Goal: Task Accomplishment & Management: Complete application form

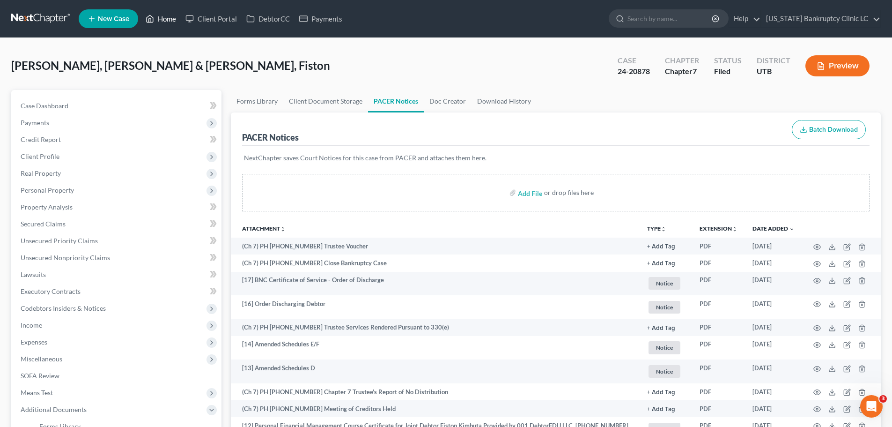
click at [162, 21] on link "Home" at bounding box center [161, 18] width 40 height 17
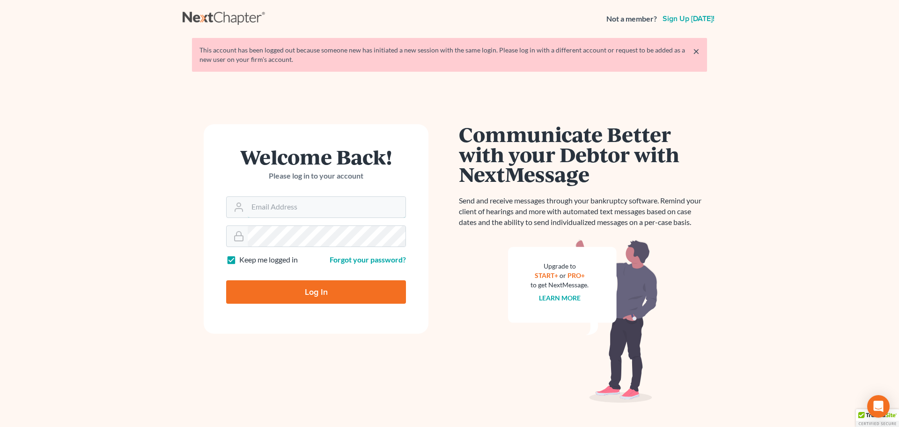
type input "[PERSON_NAME][EMAIL_ADDRESS][DOMAIN_NAME]"
click at [295, 288] on input "Log In" at bounding box center [316, 291] width 180 height 23
type input "Thinking..."
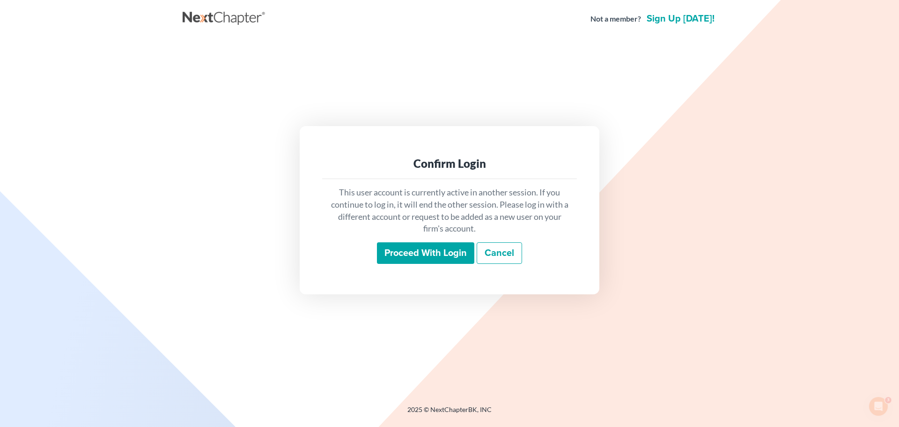
click at [435, 255] on input "Proceed with login" at bounding box center [425, 253] width 97 height 22
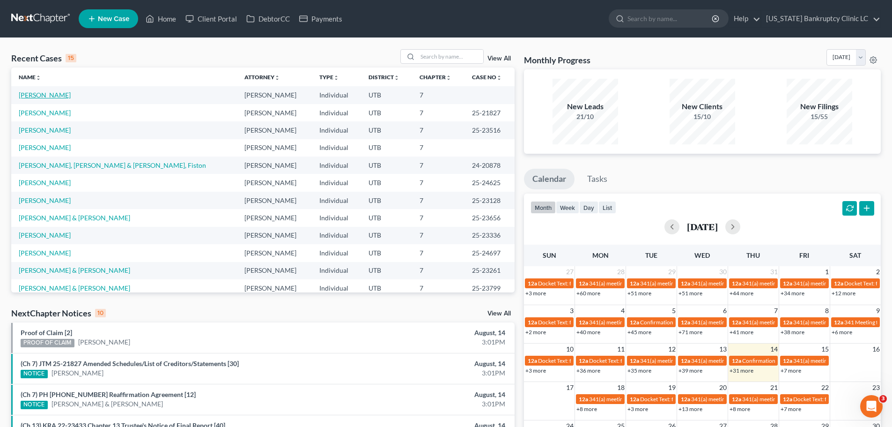
click at [45, 95] on link "Mullins, Chase" at bounding box center [45, 95] width 52 height 8
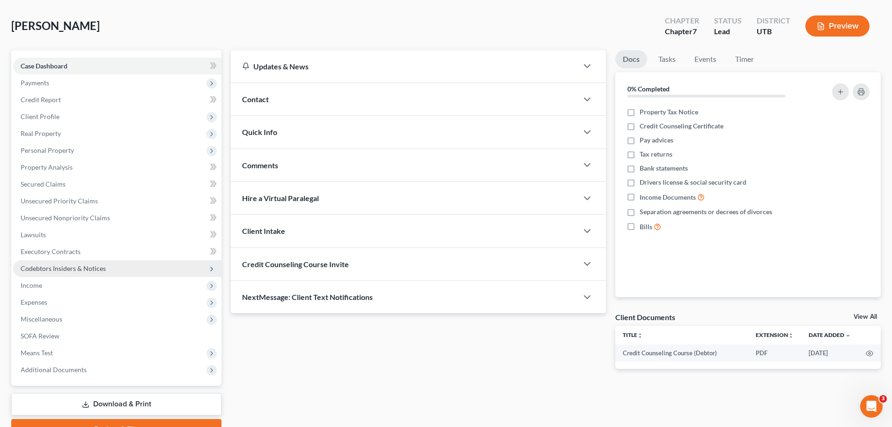
scroll to position [88, 0]
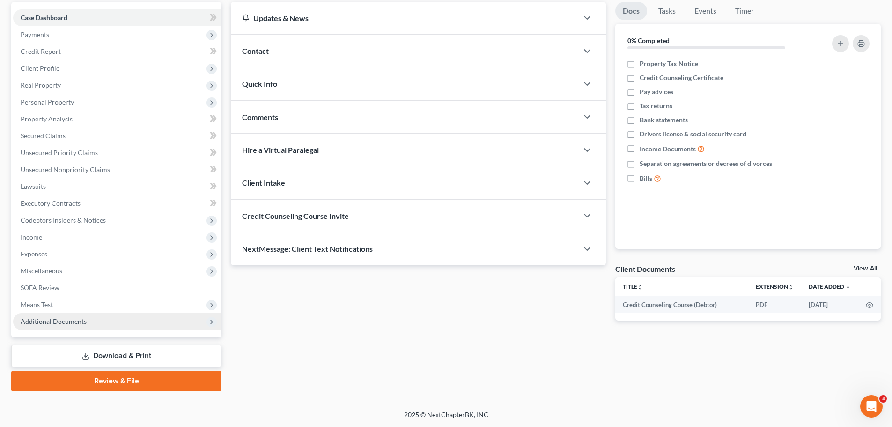
click at [94, 315] on span "Additional Documents" at bounding box center [117, 321] width 208 height 17
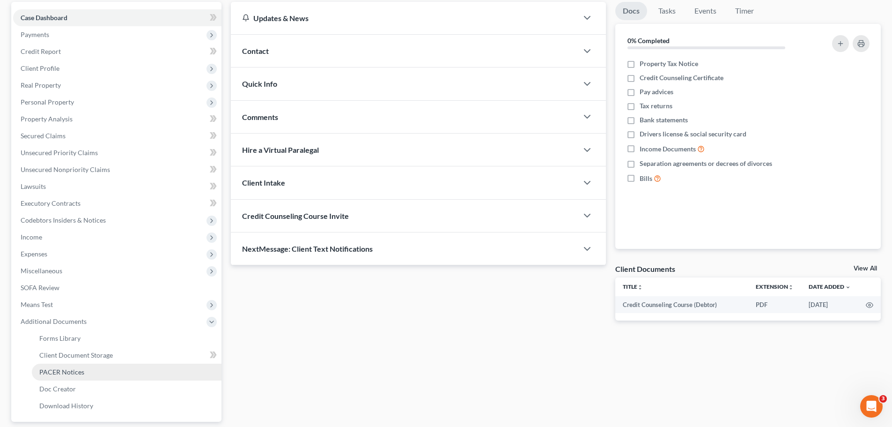
click at [80, 370] on span "PACER Notices" at bounding box center [61, 372] width 45 height 8
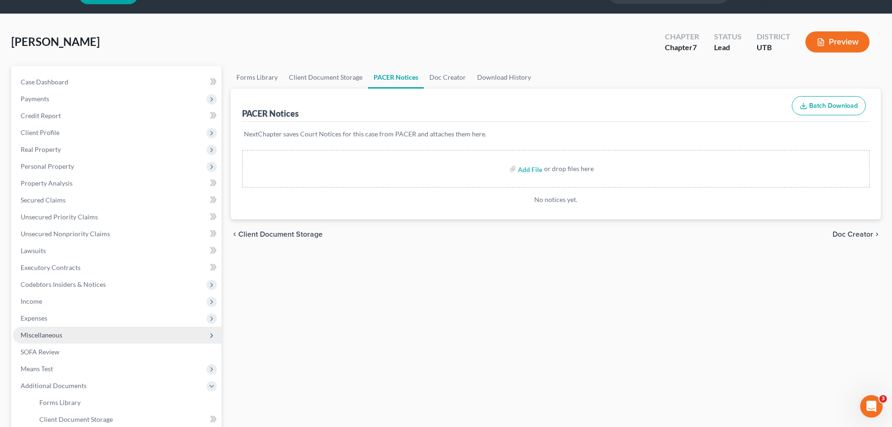
scroll to position [47, 0]
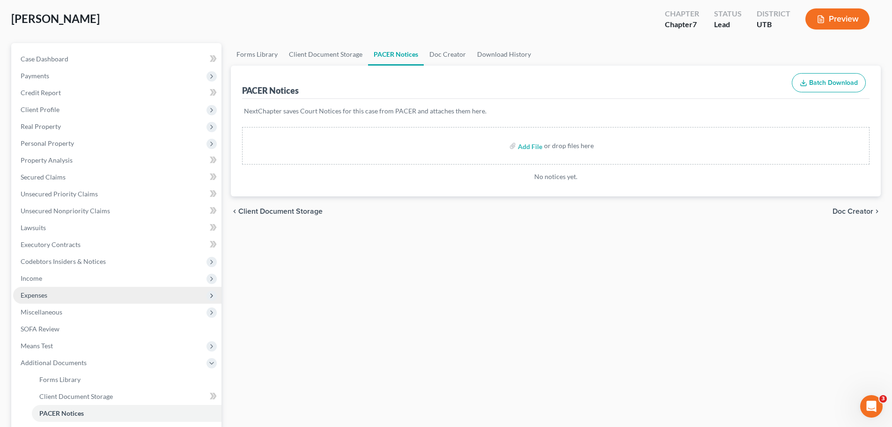
click at [95, 292] on span "Expenses" at bounding box center [117, 295] width 208 height 17
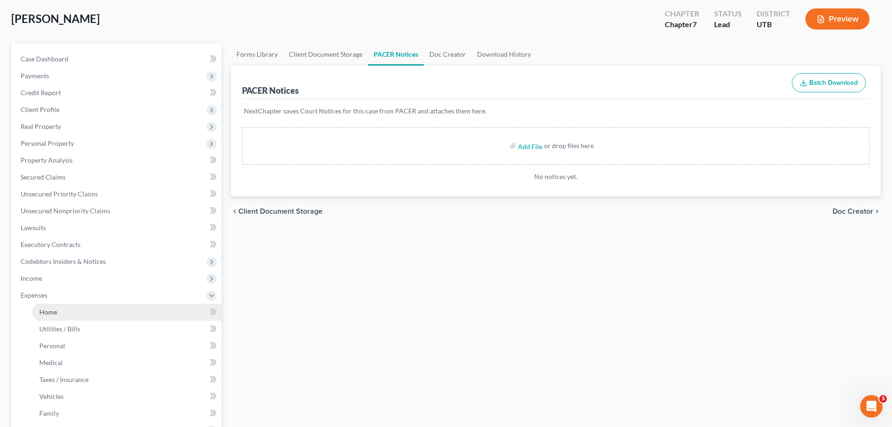
click at [88, 317] on link "Home" at bounding box center [127, 311] width 190 height 17
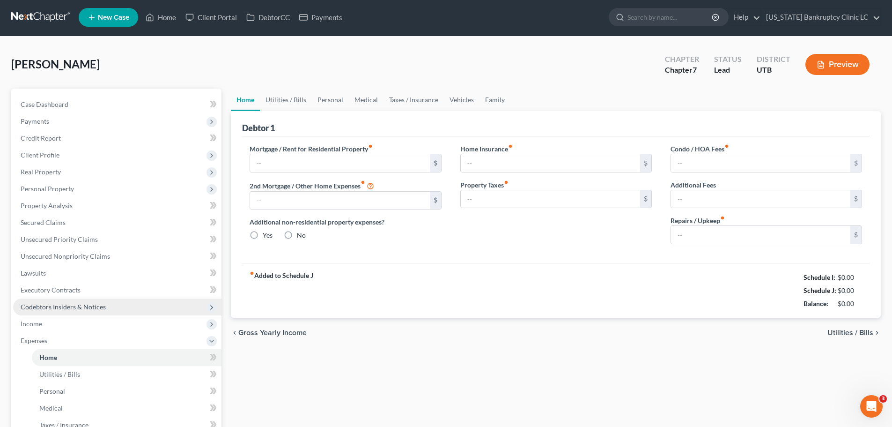
type input "800.00"
type input "0.00"
radio input "true"
type input "0.00"
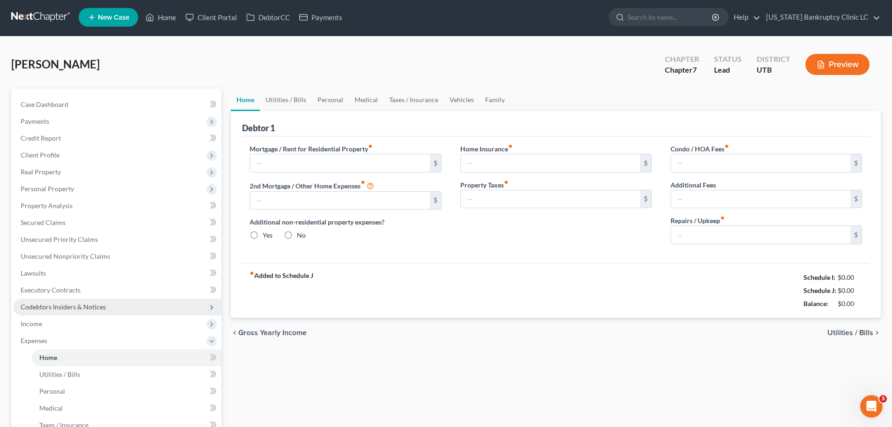
type input "0.00"
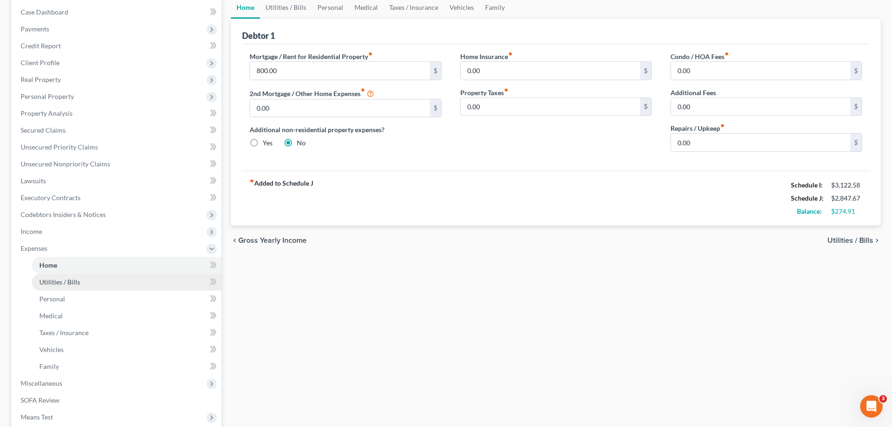
click at [82, 281] on link "Utilities / Bills" at bounding box center [127, 281] width 190 height 17
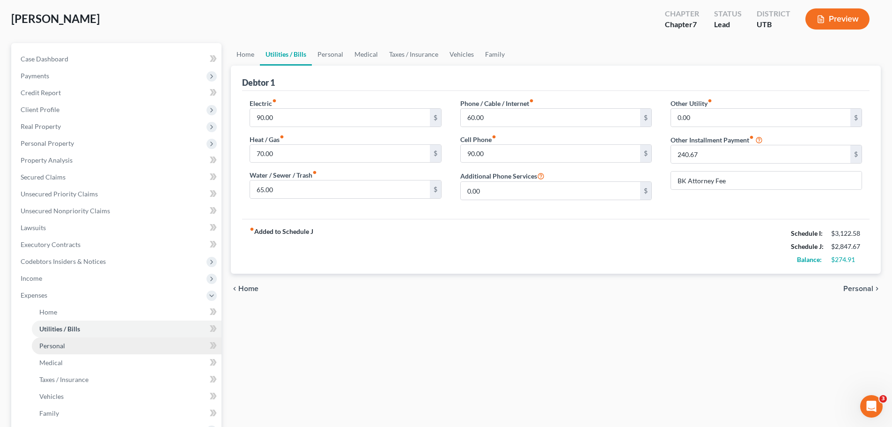
click at [73, 344] on link "Personal" at bounding box center [127, 345] width 190 height 17
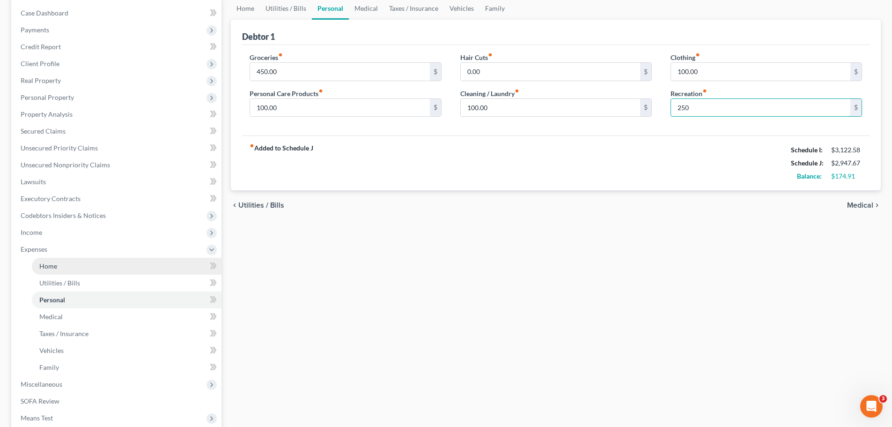
scroll to position [94, 0]
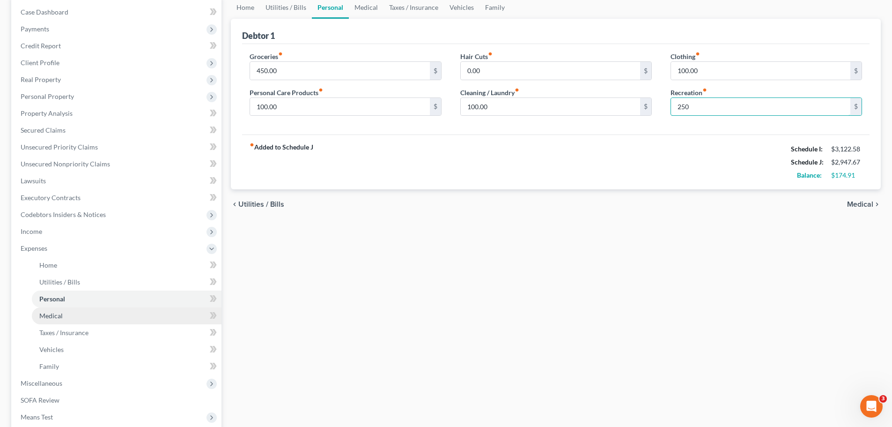
type input "250"
click at [120, 317] on link "Medical" at bounding box center [127, 315] width 190 height 17
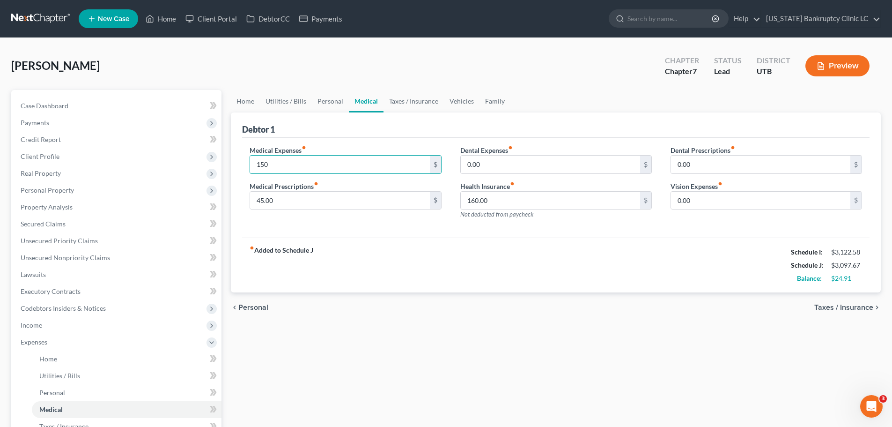
click at [335, 263] on div "fiber_manual_record Added to Schedule J Schedule I: $3,122.58 Schedule J: $3,09…" at bounding box center [555, 264] width 627 height 55
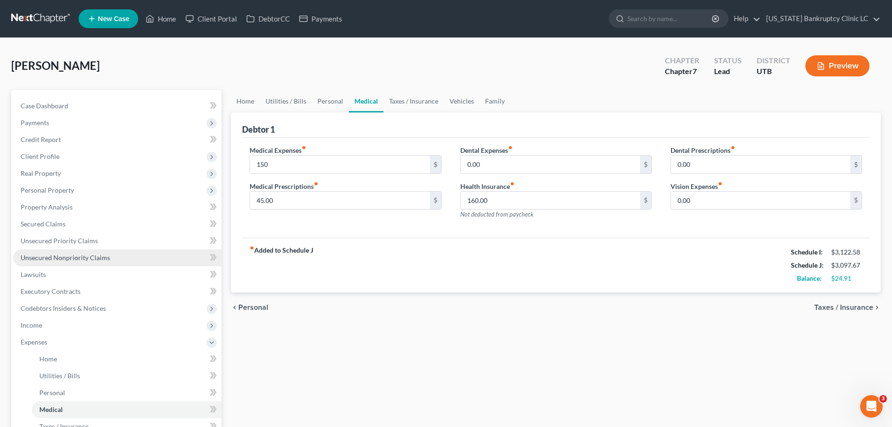
click at [48, 256] on span "Unsecured Nonpriority Claims" at bounding box center [65, 257] width 89 height 8
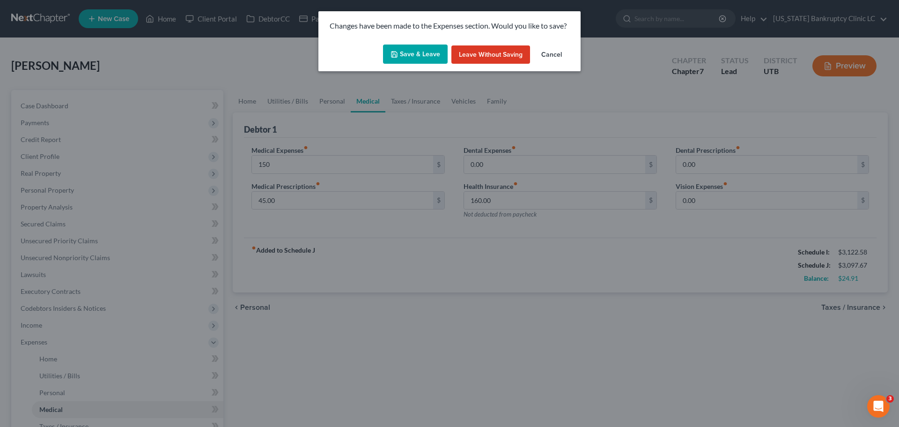
click at [406, 50] on button "Save & Leave" at bounding box center [415, 54] width 65 height 20
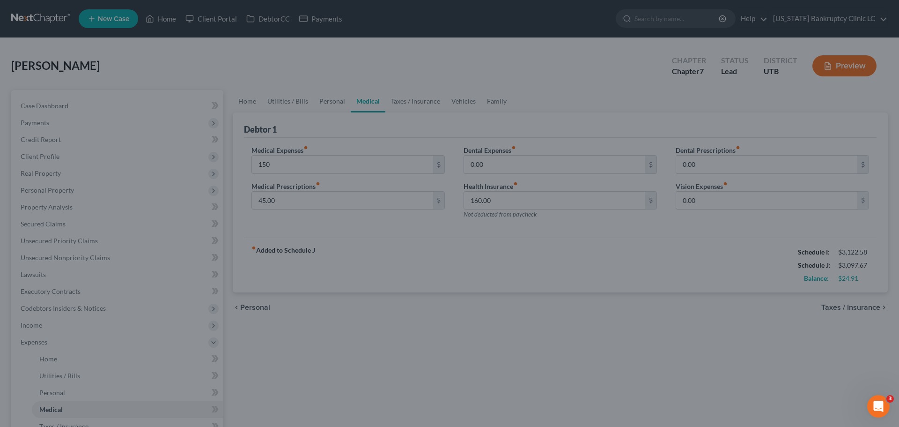
type input "150.00"
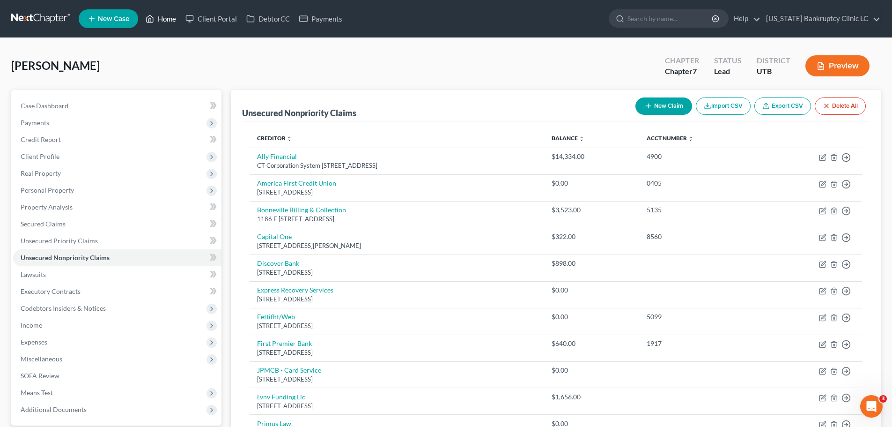
click at [170, 20] on link "Home" at bounding box center [161, 18] width 40 height 17
